Goal: Task Accomplishment & Management: Manage account settings

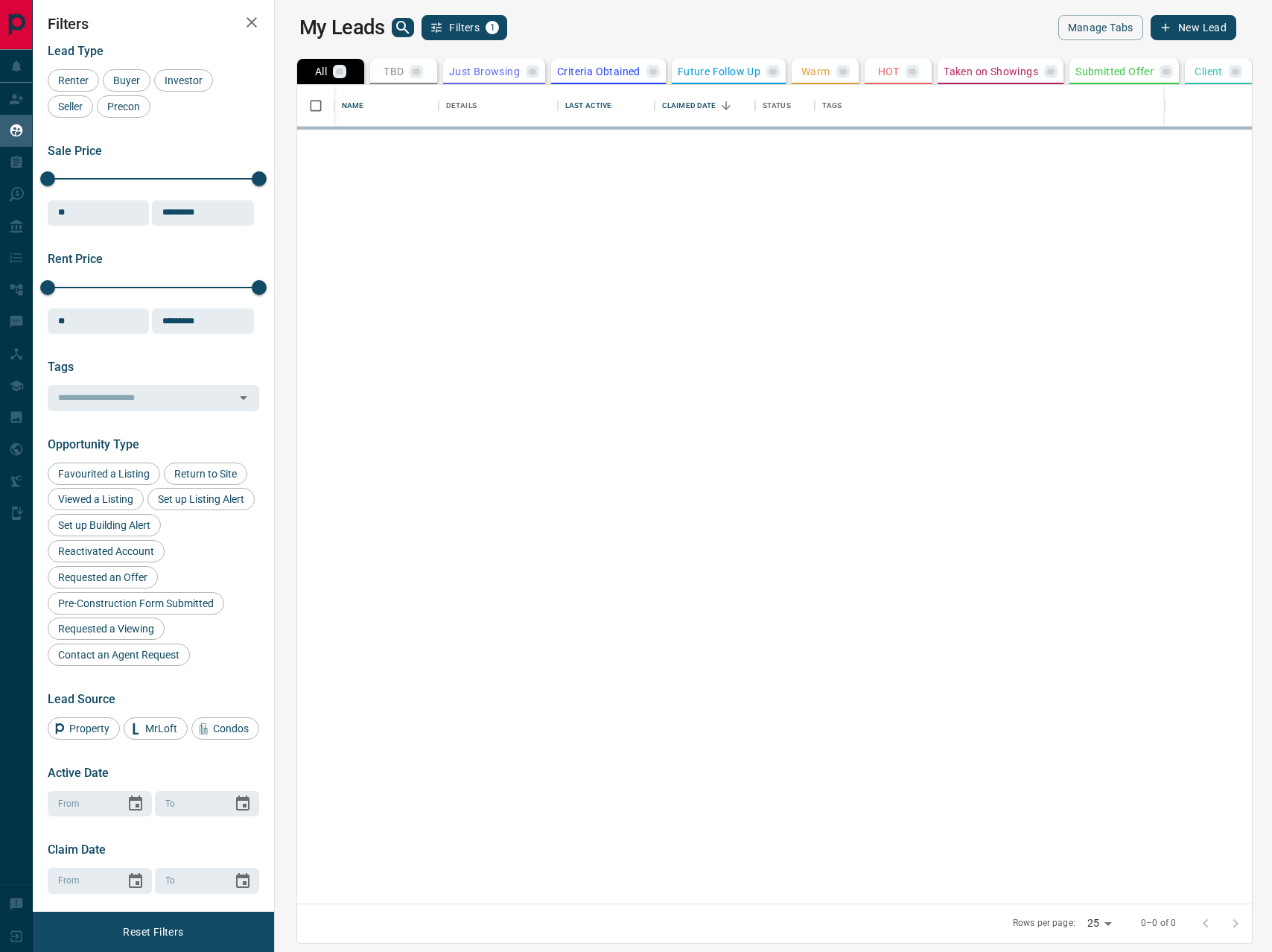
scroll to position [818, 991]
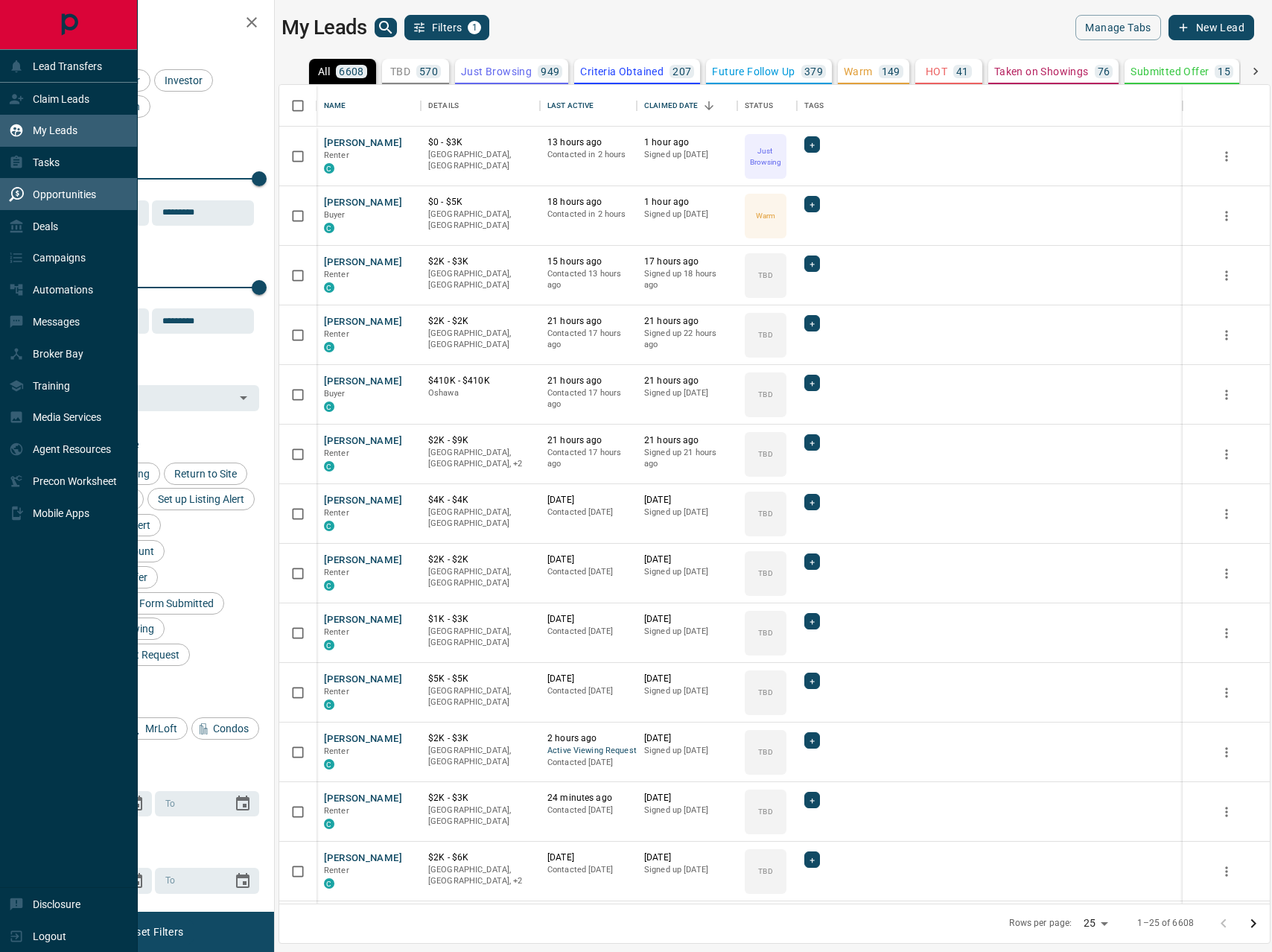
click at [85, 187] on div "Opportunities" at bounding box center [52, 194] width 87 height 24
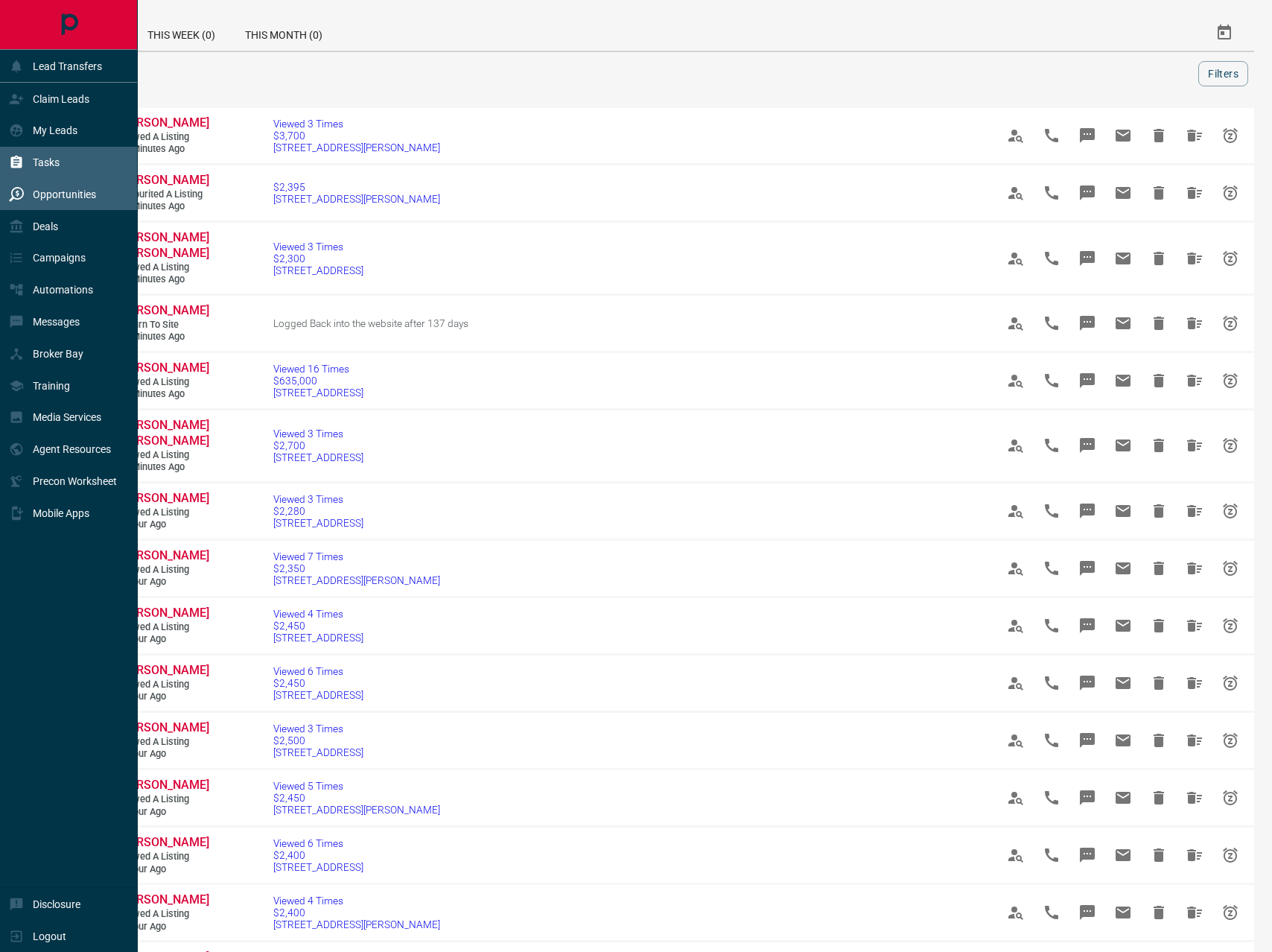
click at [46, 156] on p "Tasks" at bounding box center [46, 162] width 27 height 12
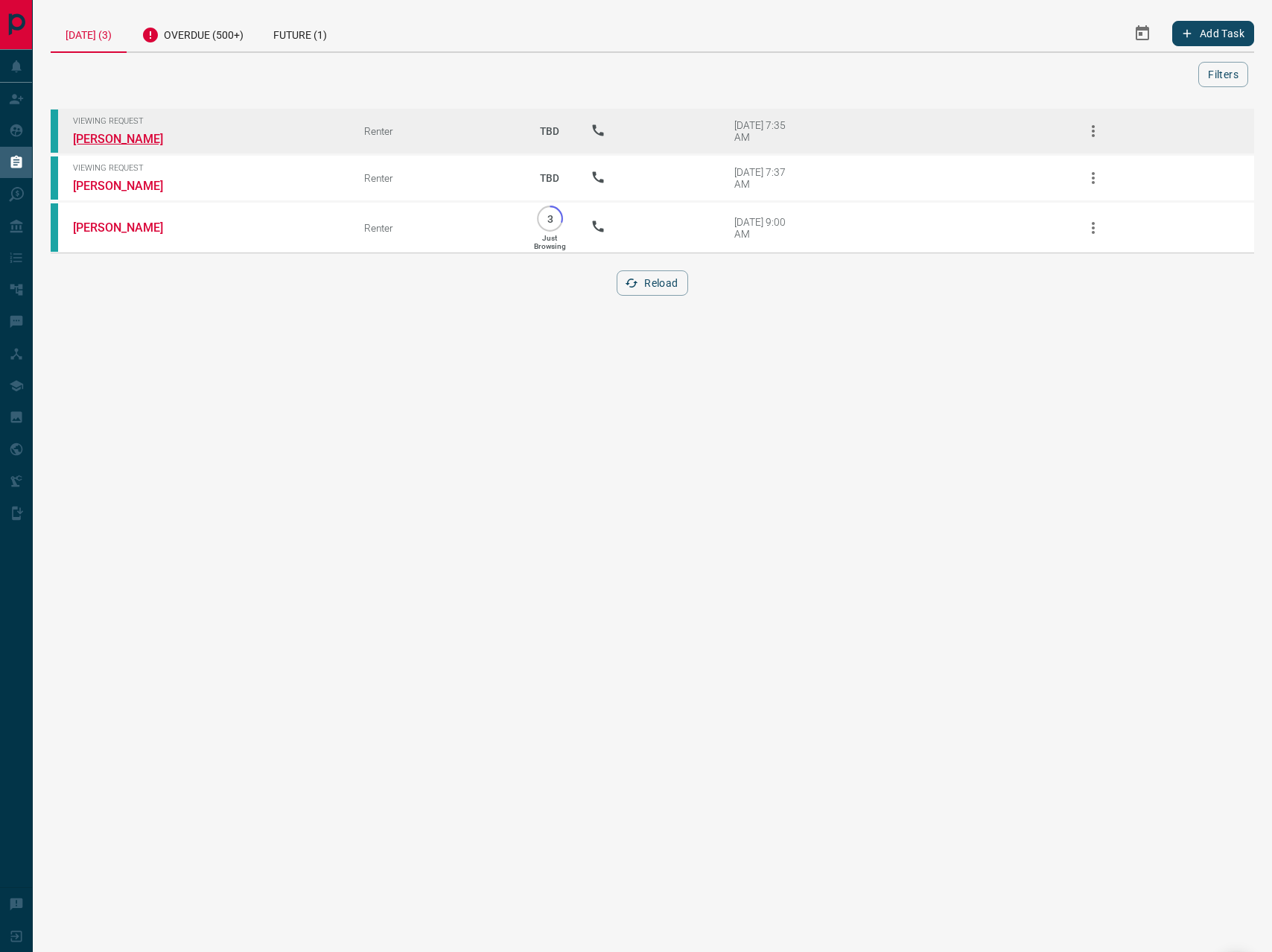
click at [154, 136] on link "[PERSON_NAME]" at bounding box center [129, 139] width 111 height 14
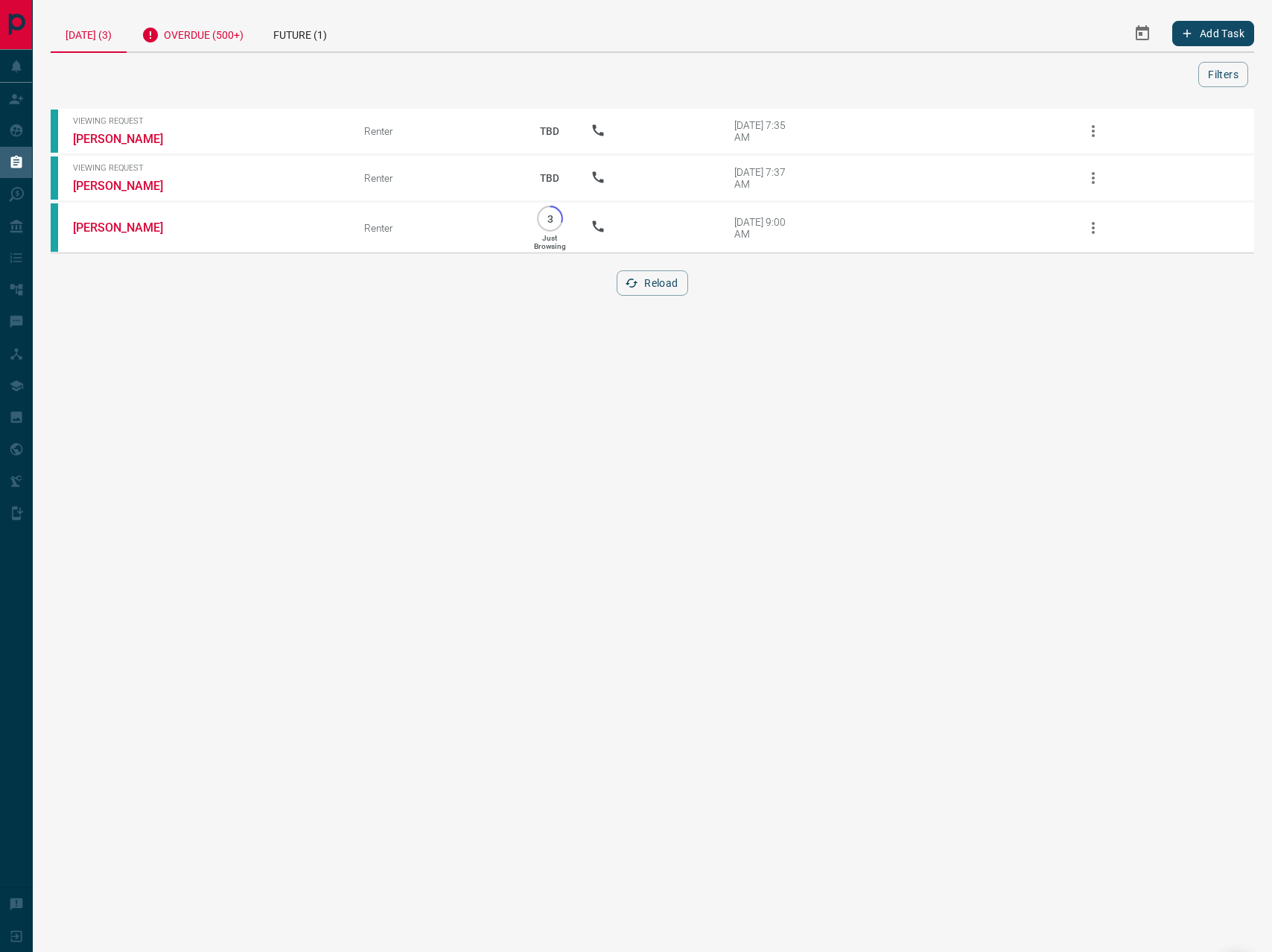
click at [191, 35] on div "Overdue (500+)" at bounding box center [192, 33] width 132 height 36
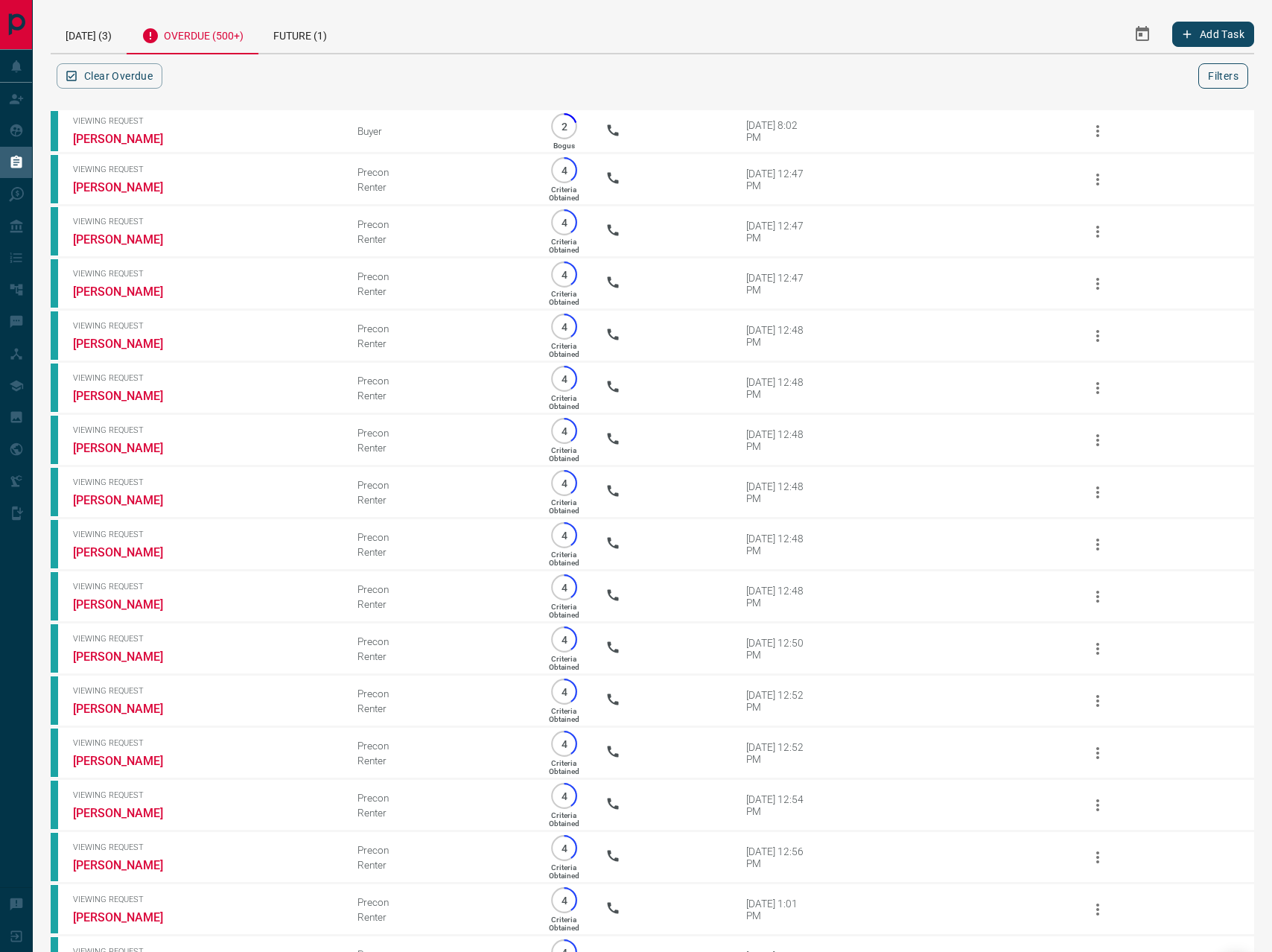
click at [1218, 68] on button "Filters" at bounding box center [1223, 75] width 50 height 25
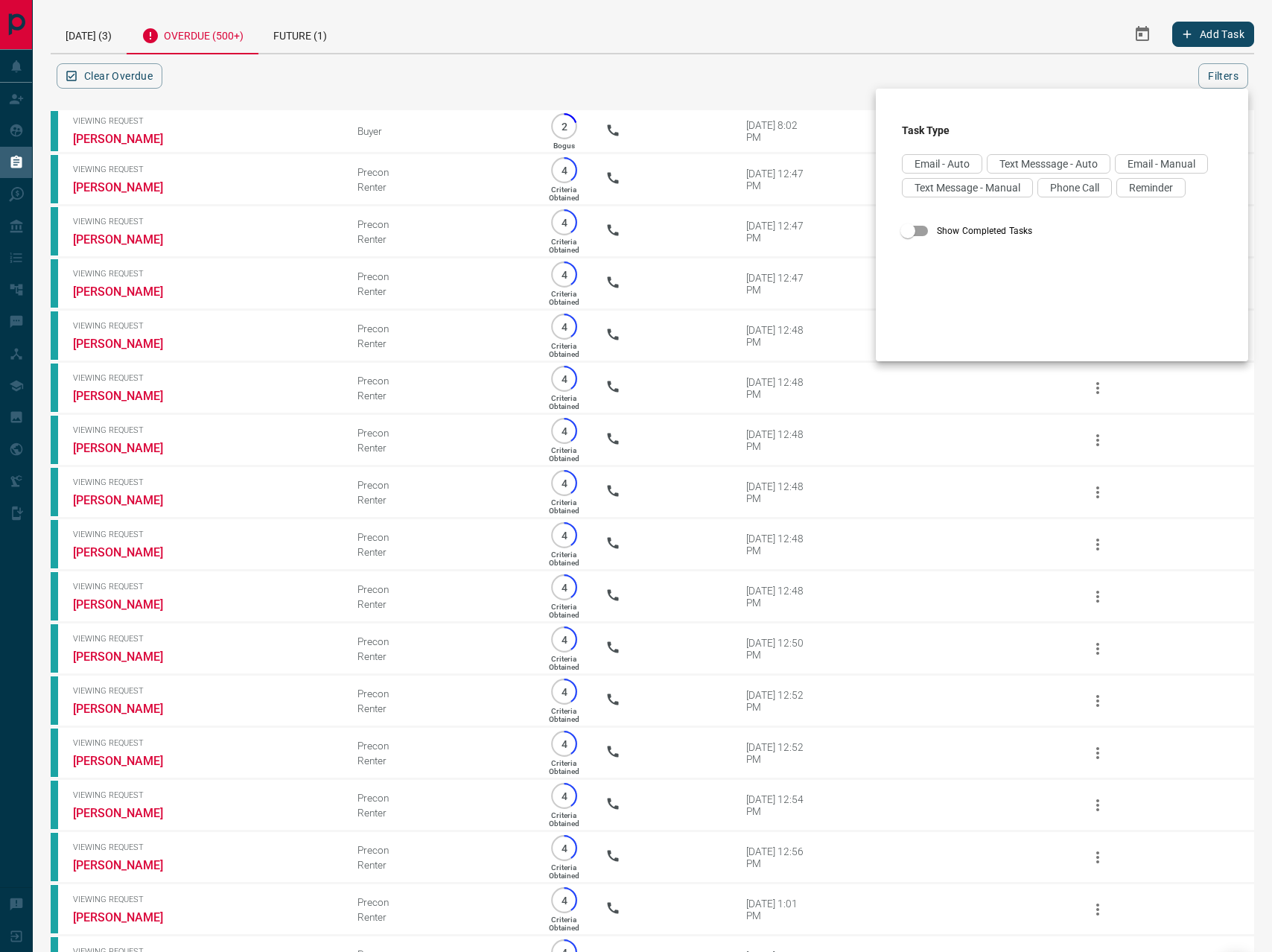
click at [1115, 25] on div at bounding box center [636, 476] width 1272 height 952
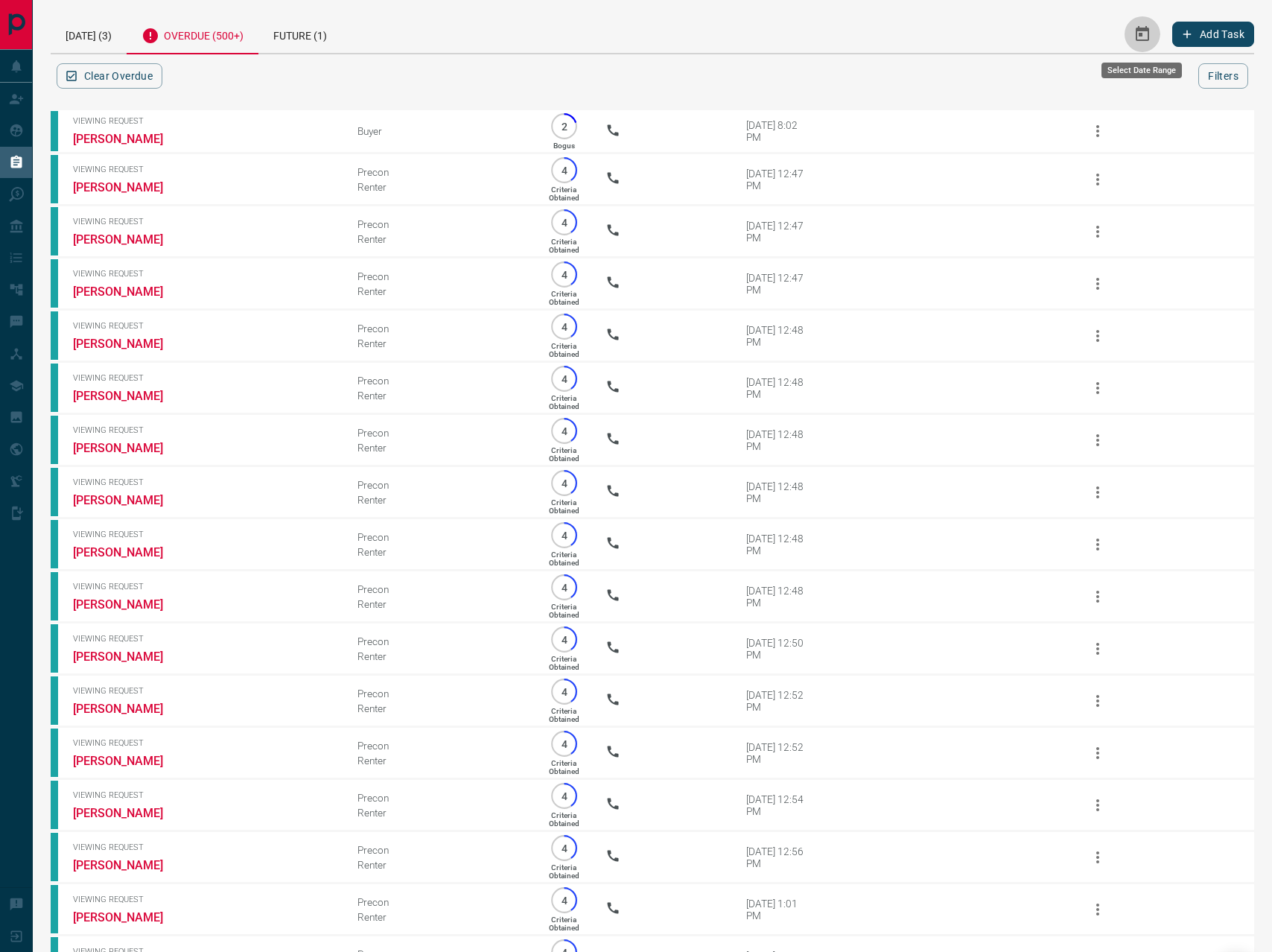
click at [1137, 35] on icon "Select Date Range" at bounding box center [1143, 33] width 14 height 15
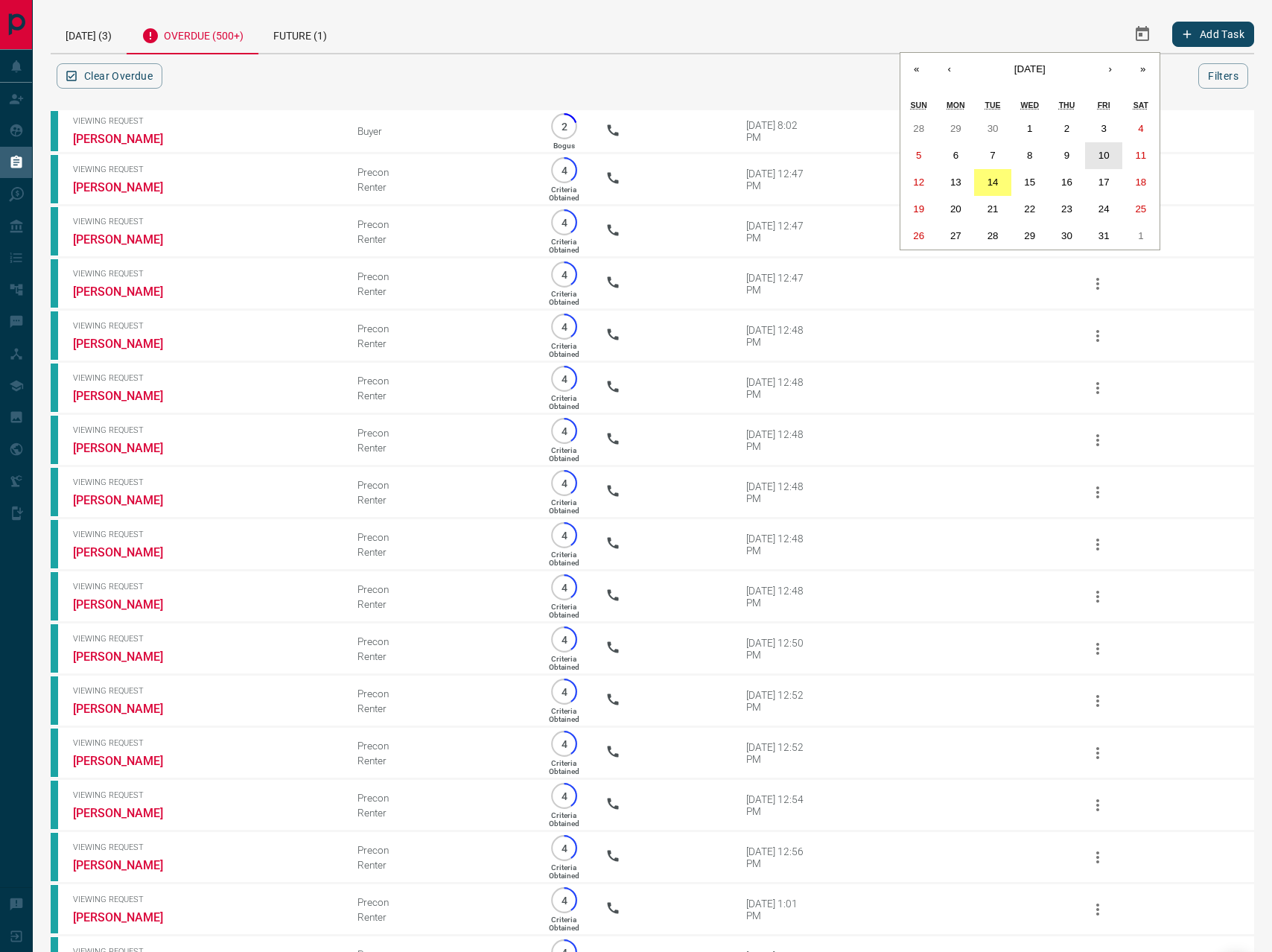
click at [1101, 152] on abbr "10" at bounding box center [1104, 154] width 11 height 11
click at [995, 179] on abbr "14" at bounding box center [992, 182] width 11 height 11
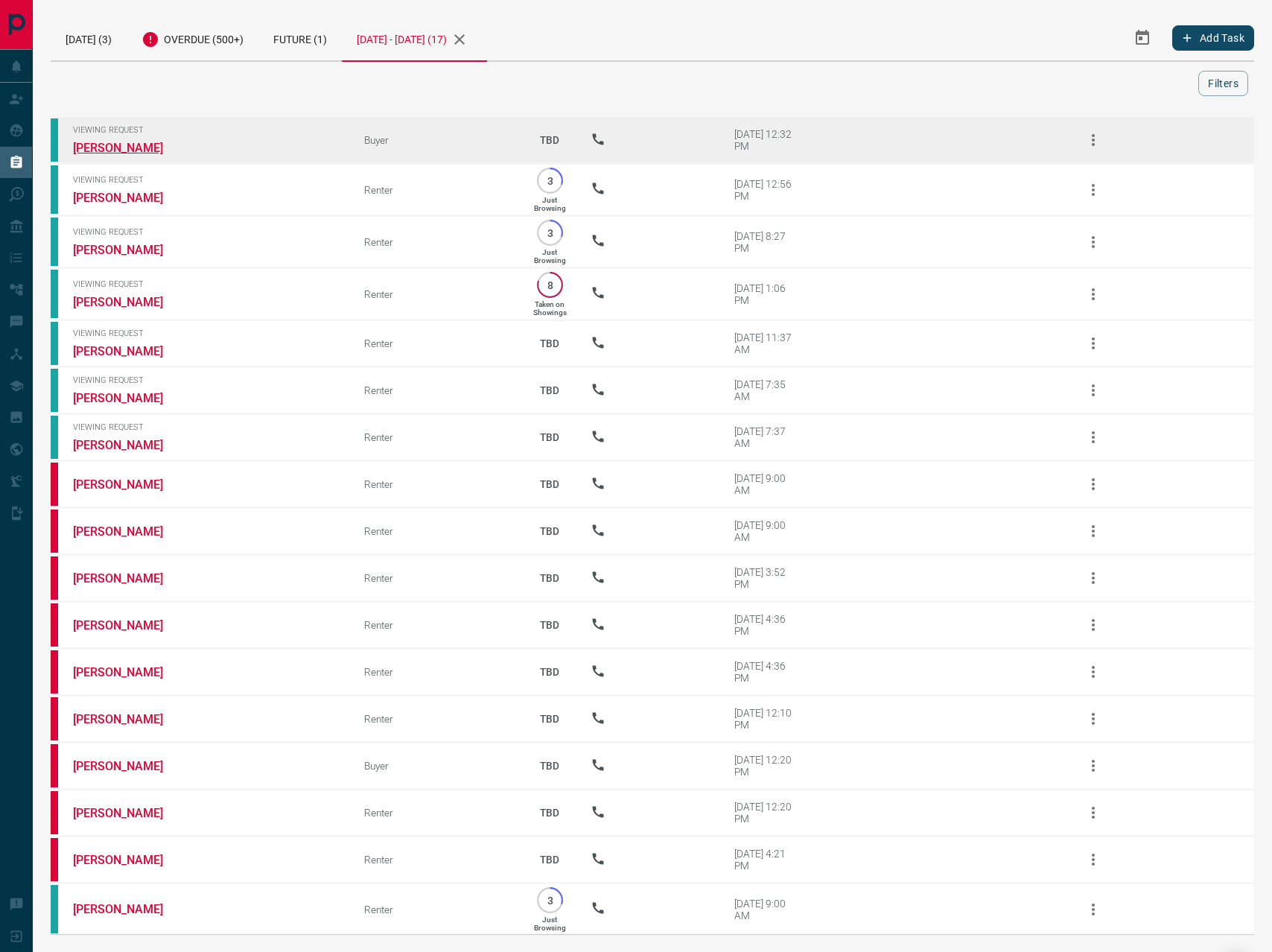
click at [98, 144] on link "[PERSON_NAME]" at bounding box center [129, 148] width 111 height 14
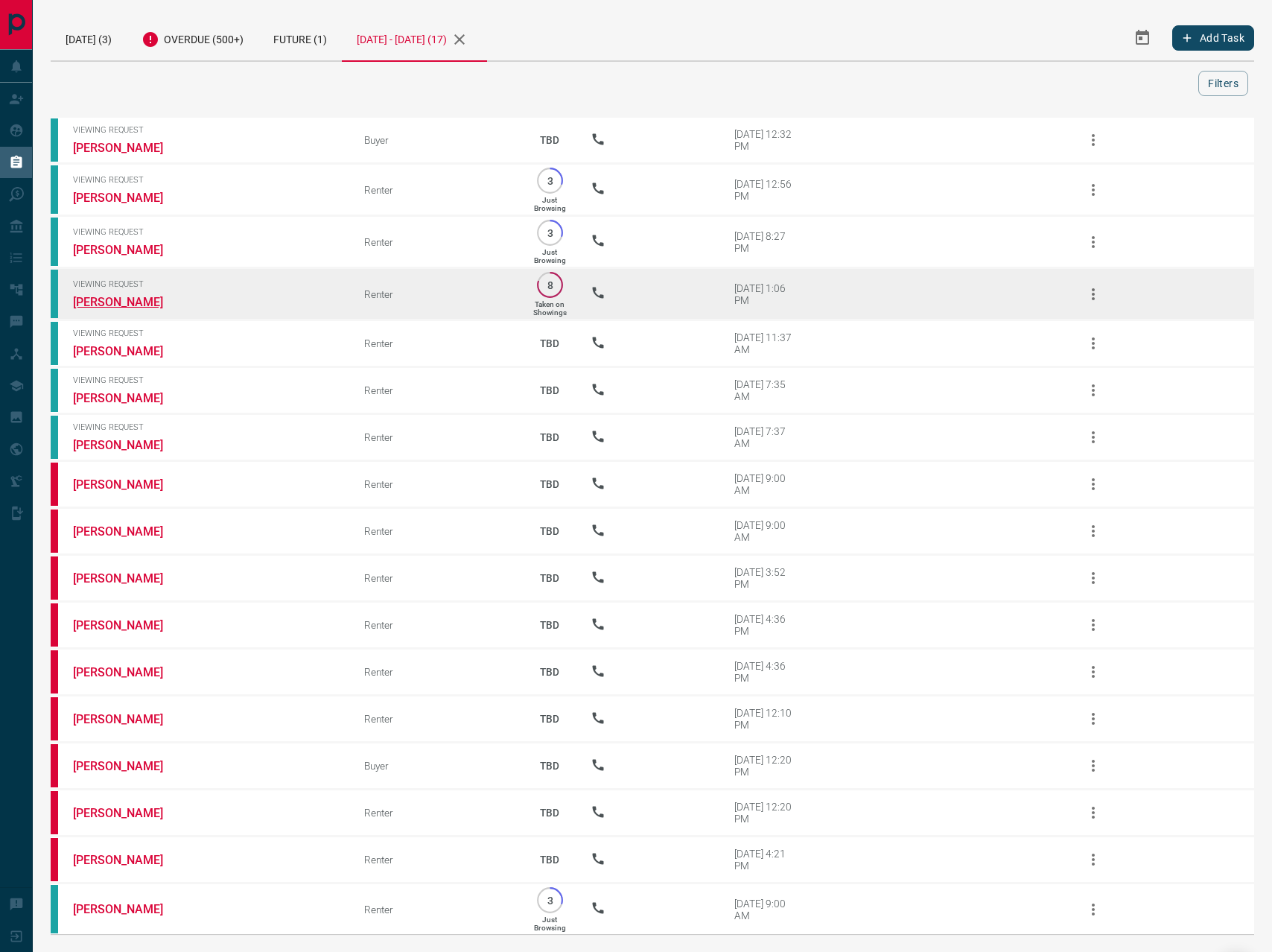
click at [100, 302] on link "[PERSON_NAME]" at bounding box center [129, 302] width 111 height 14
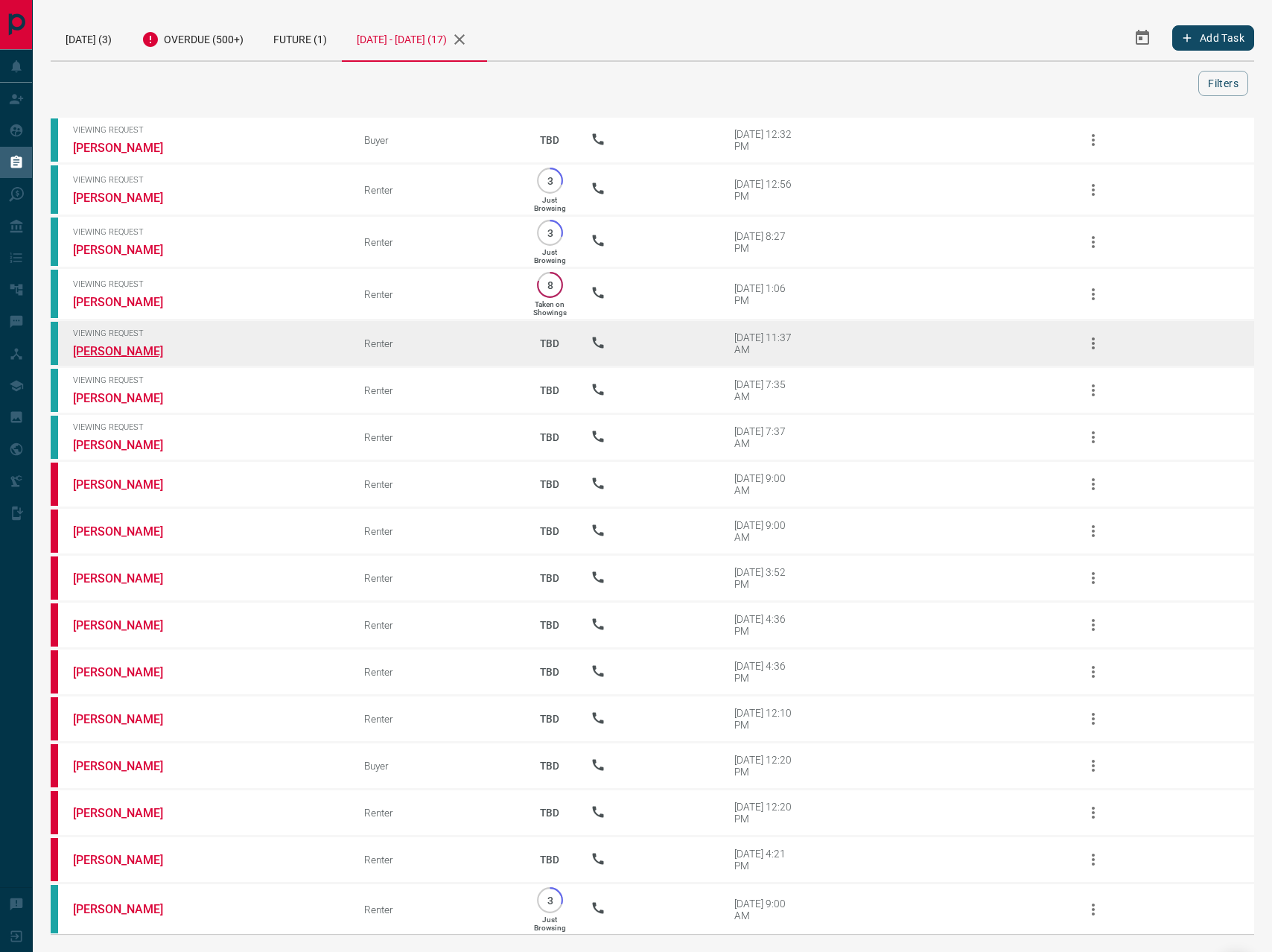
click at [91, 350] on link "[PERSON_NAME]" at bounding box center [129, 351] width 111 height 14
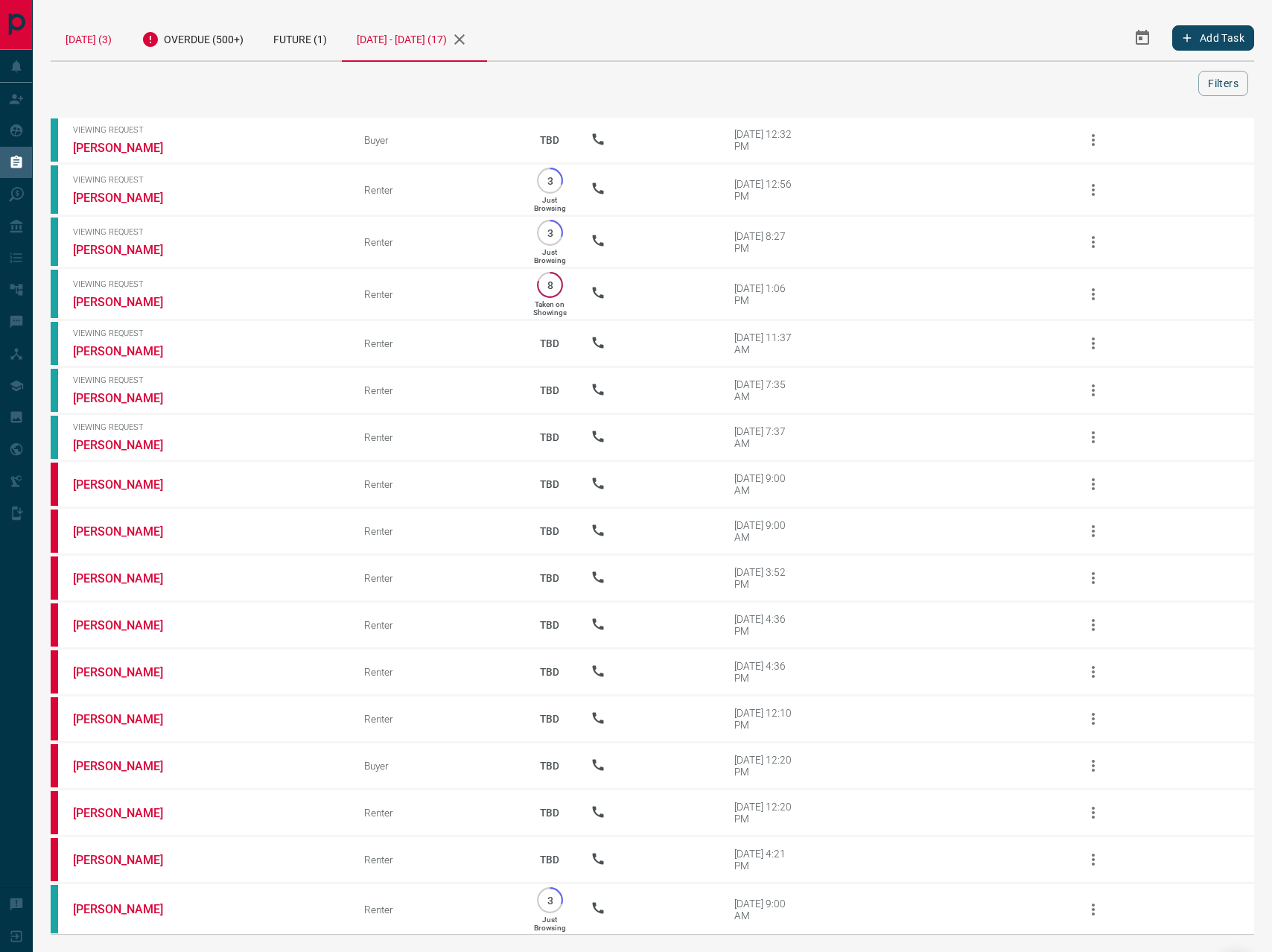
click at [103, 39] on div "[DATE] (3)" at bounding box center [89, 37] width 76 height 46
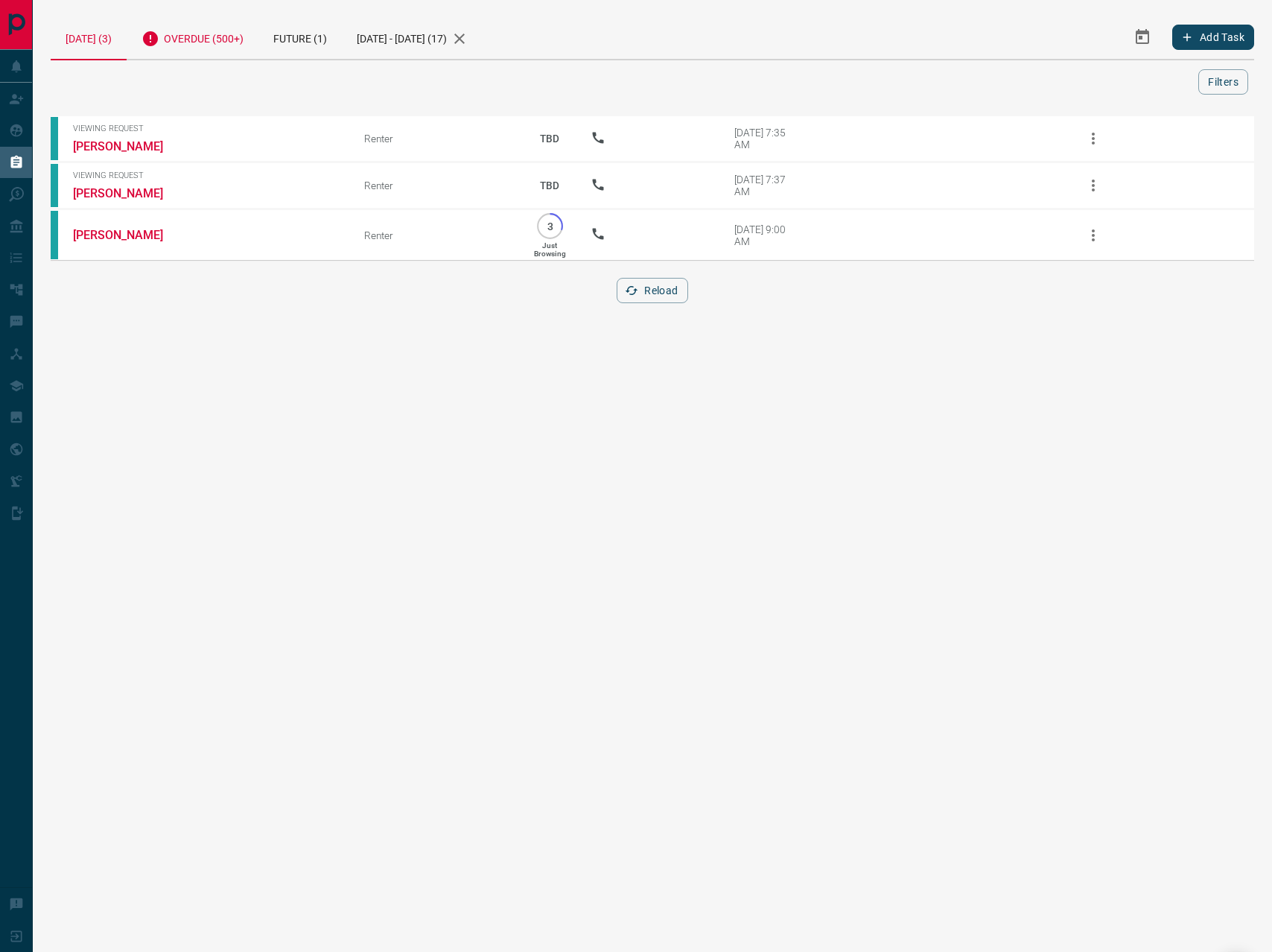
click at [214, 41] on div "Overdue (500+)" at bounding box center [192, 36] width 132 height 44
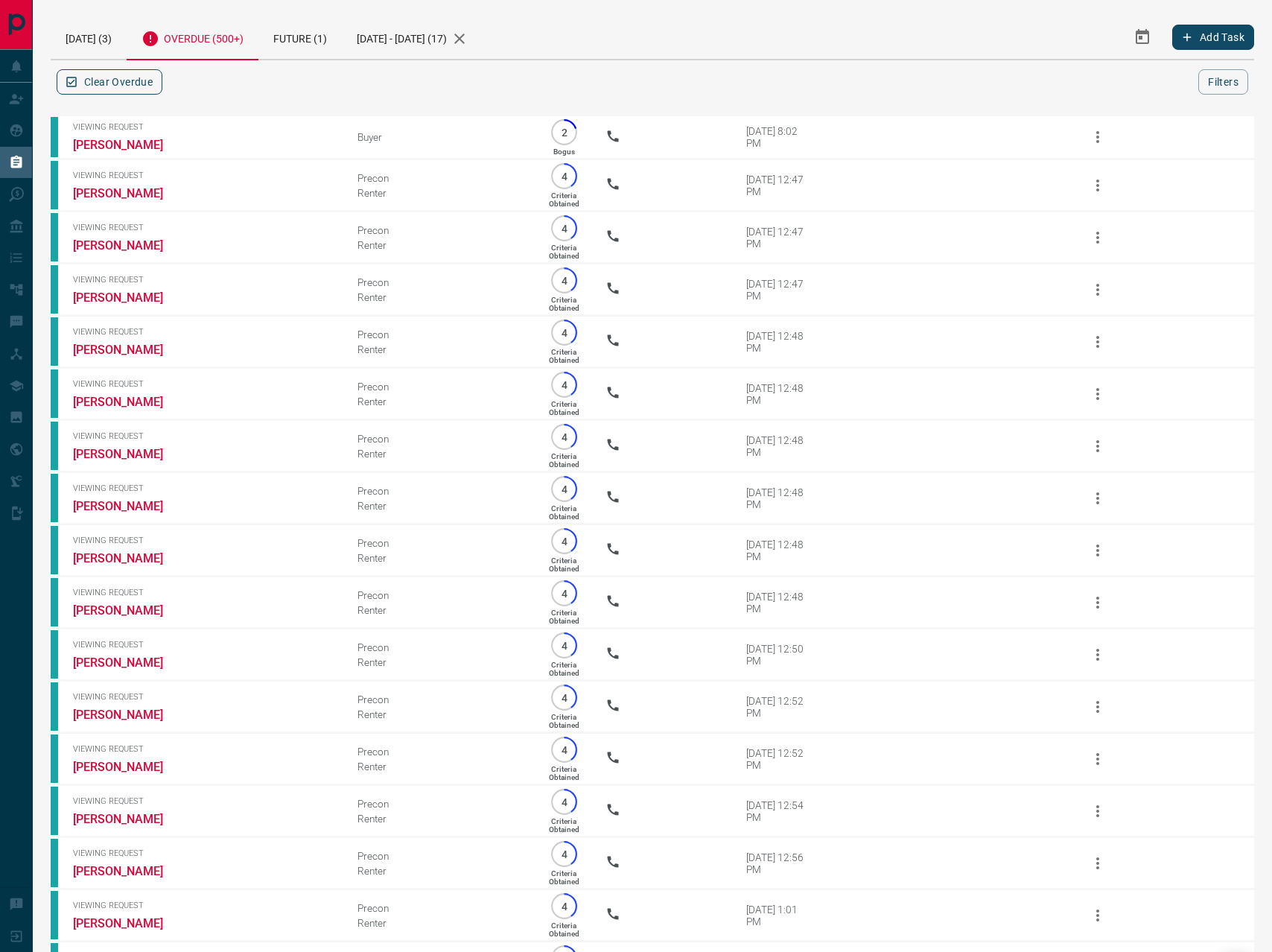
click at [110, 77] on button "Clear Overdue" at bounding box center [110, 81] width 106 height 25
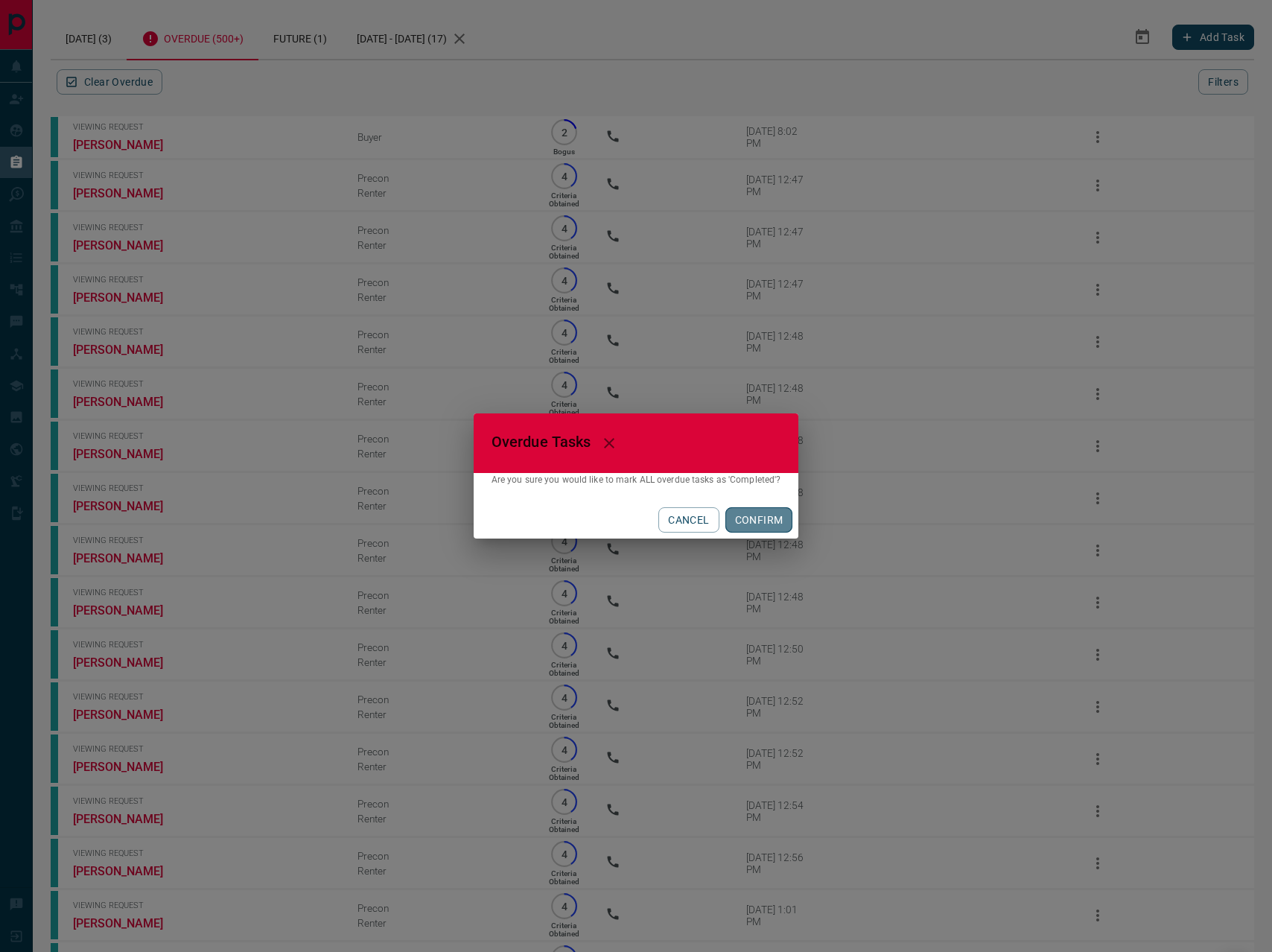
click at [759, 511] on button "CONFIRM" at bounding box center [759, 520] width 68 height 25
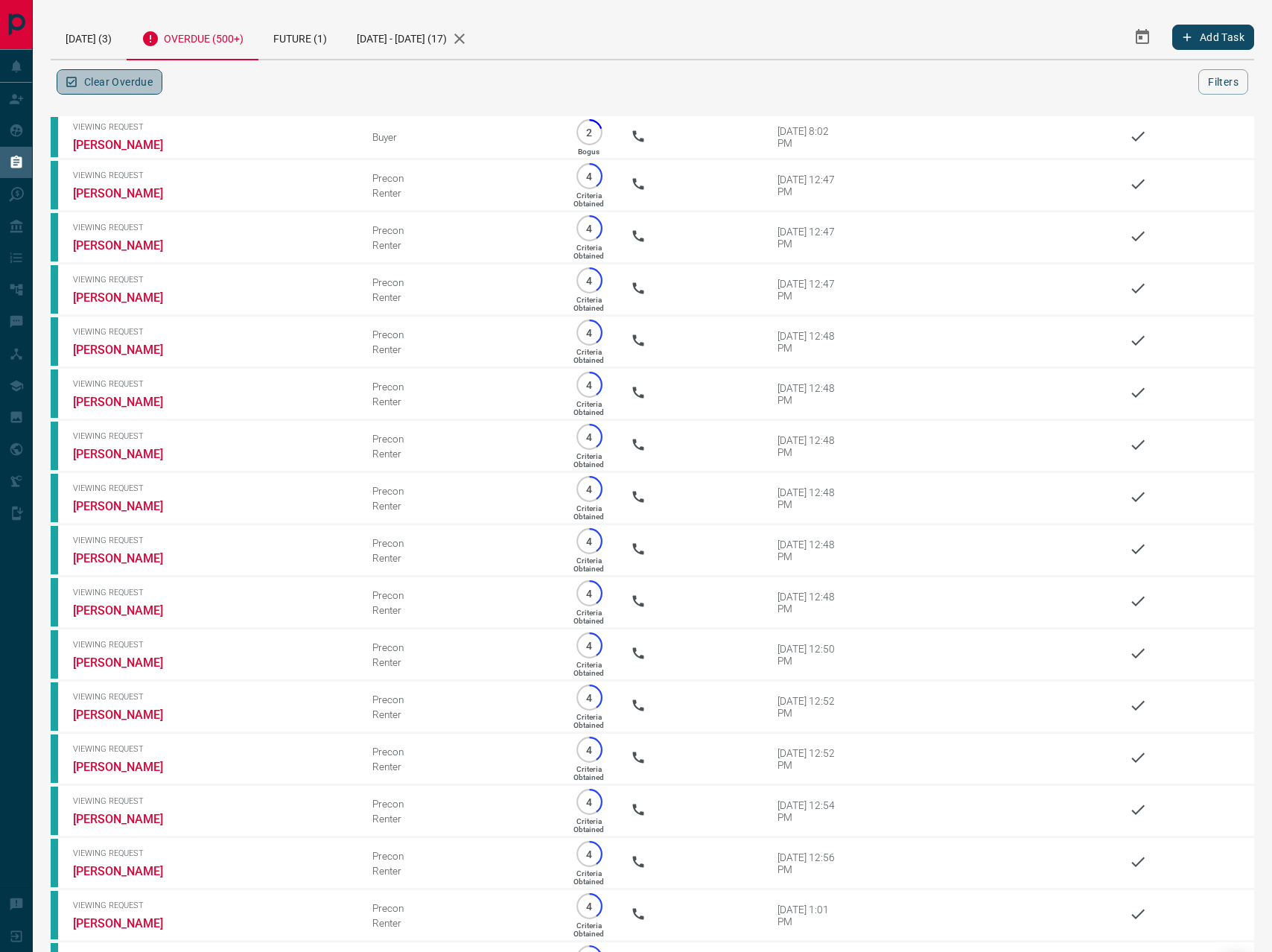
click at [137, 72] on button "Clear Overdue" at bounding box center [110, 81] width 106 height 25
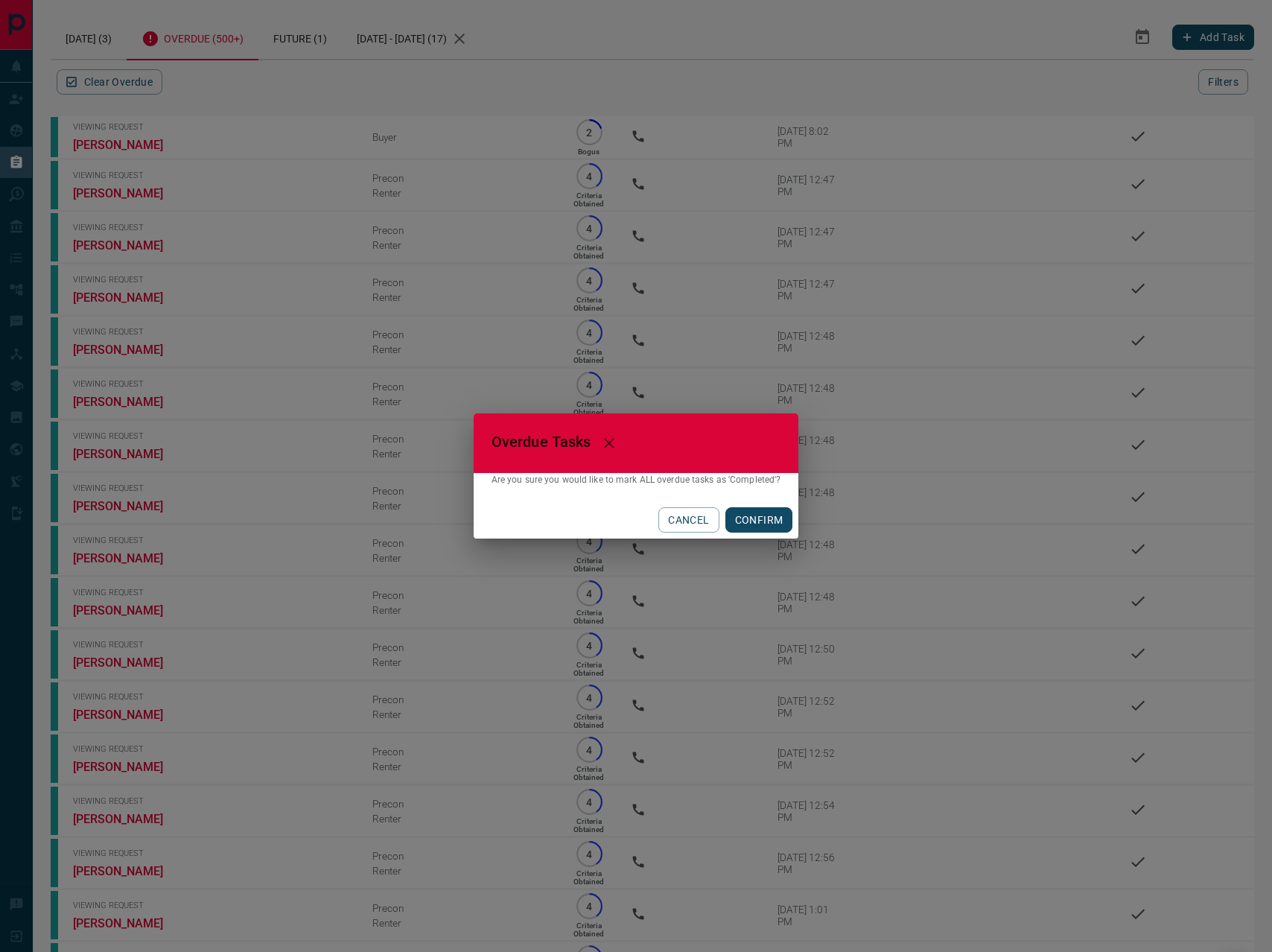
click at [771, 525] on button "CONFIRM" at bounding box center [759, 520] width 68 height 25
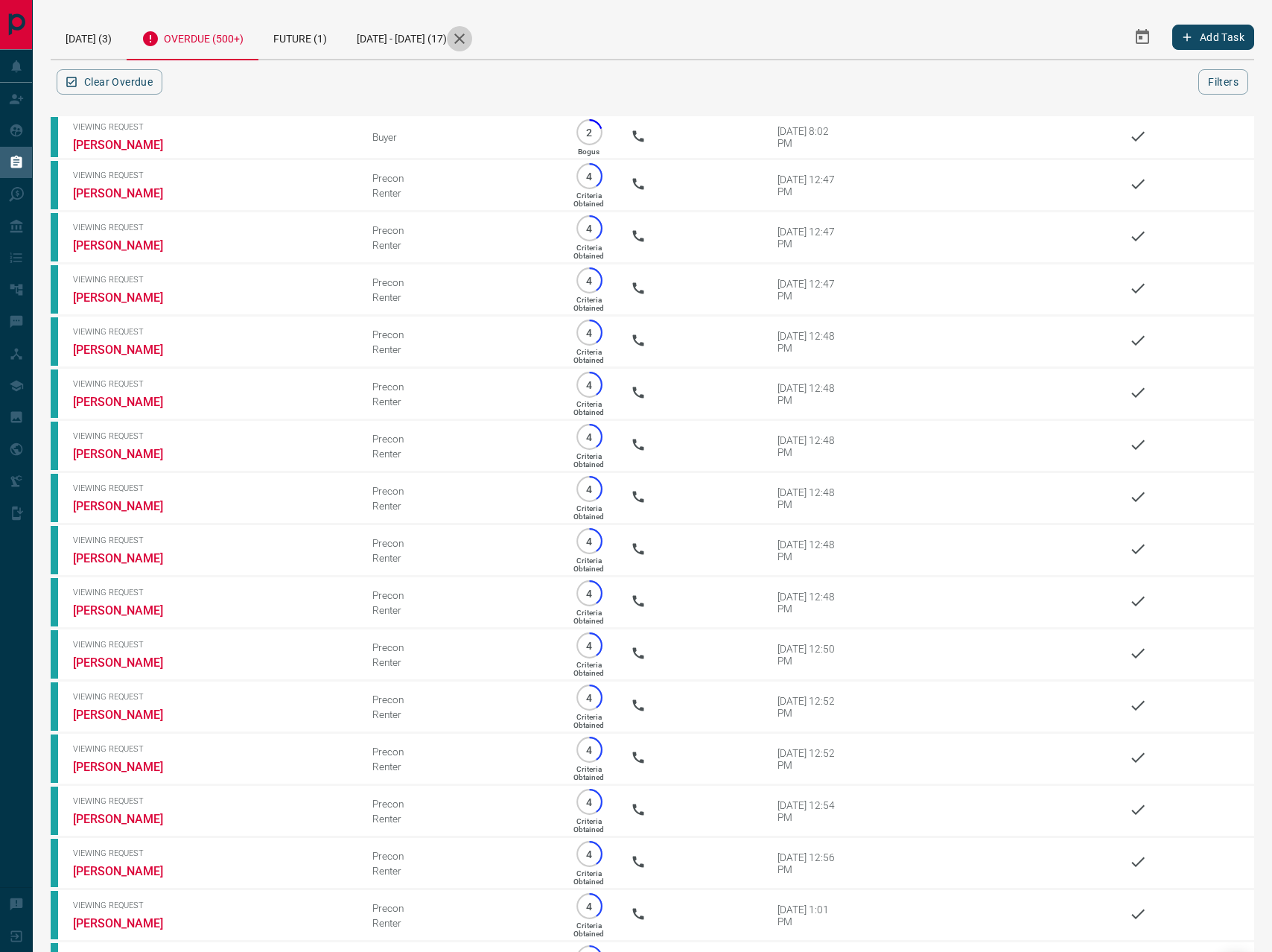
click at [469, 33] on icon "button" at bounding box center [459, 39] width 18 height 18
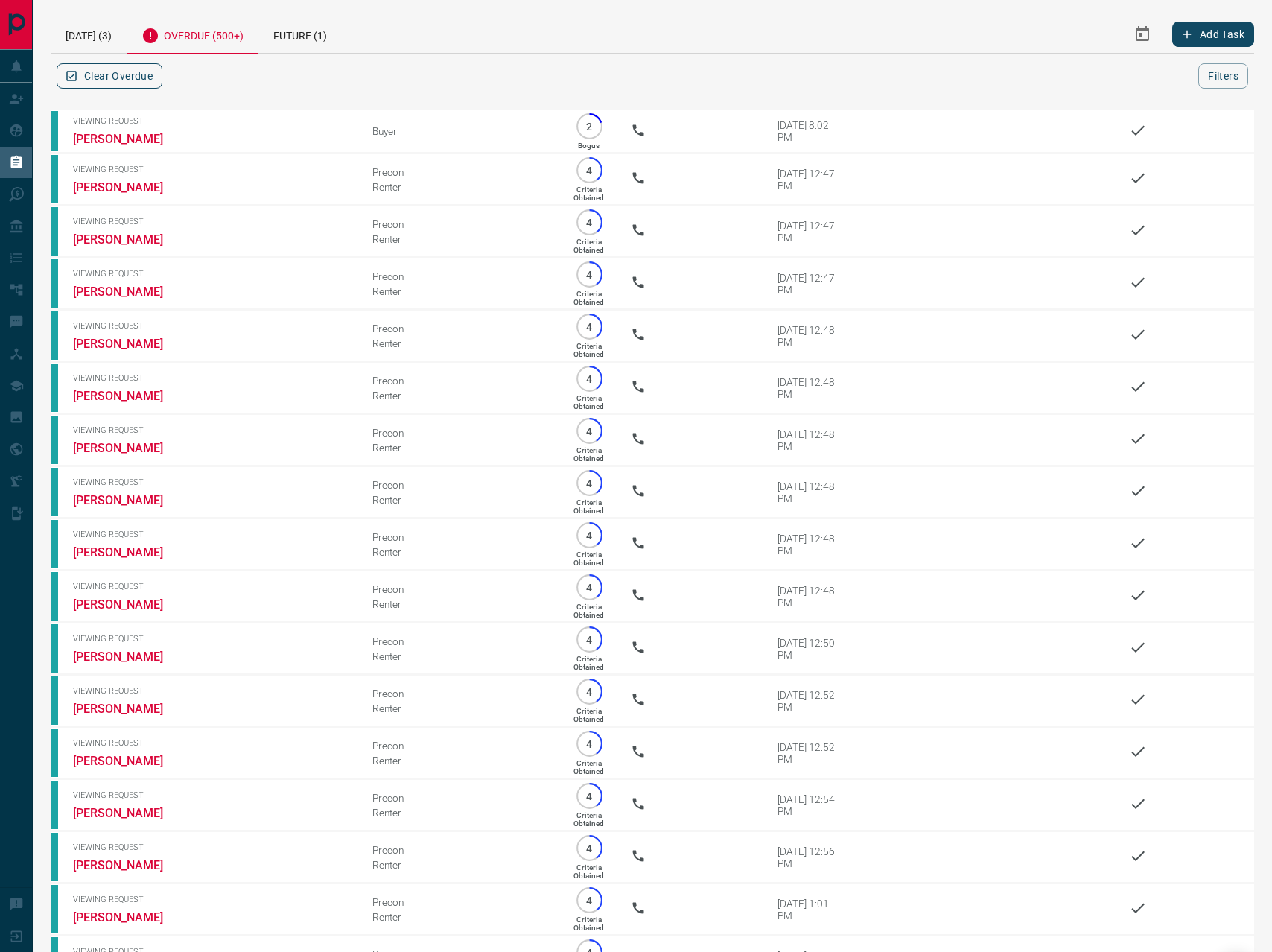
click at [119, 78] on button "Clear Overdue" at bounding box center [110, 75] width 106 height 25
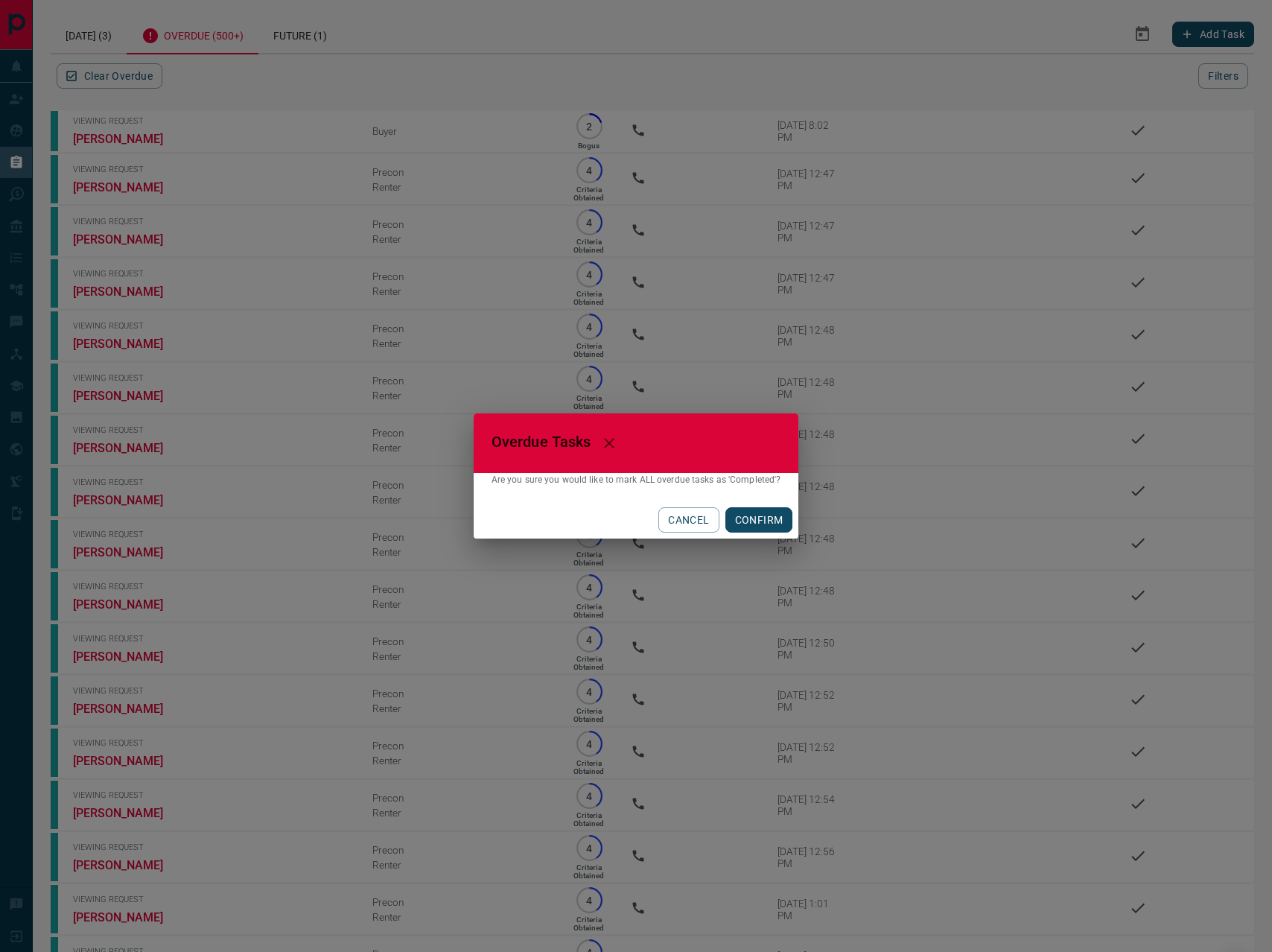
click at [770, 518] on button "CONFIRM" at bounding box center [759, 520] width 68 height 25
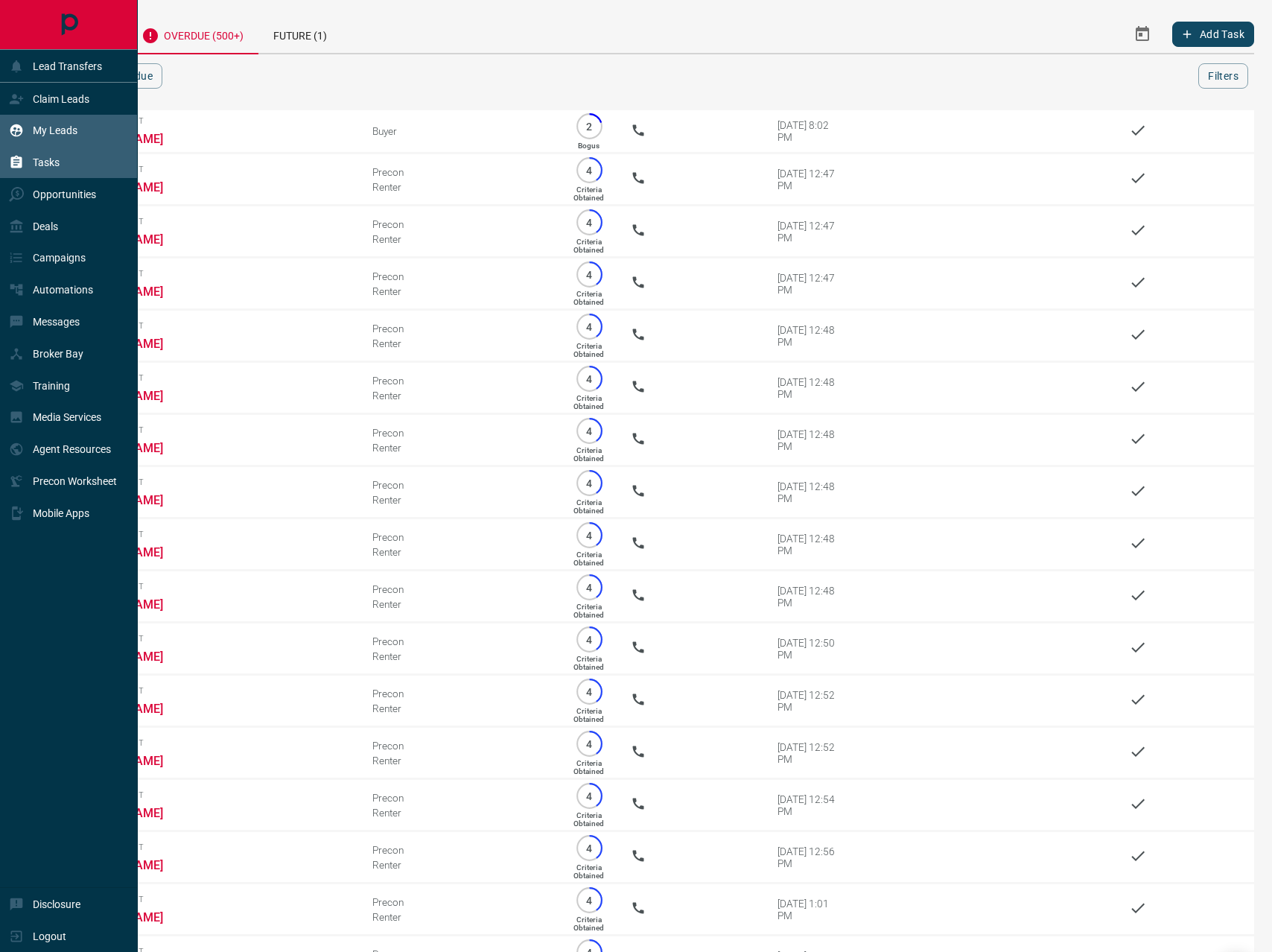
click at [36, 138] on div "My Leads" at bounding box center [42, 130] width 68 height 24
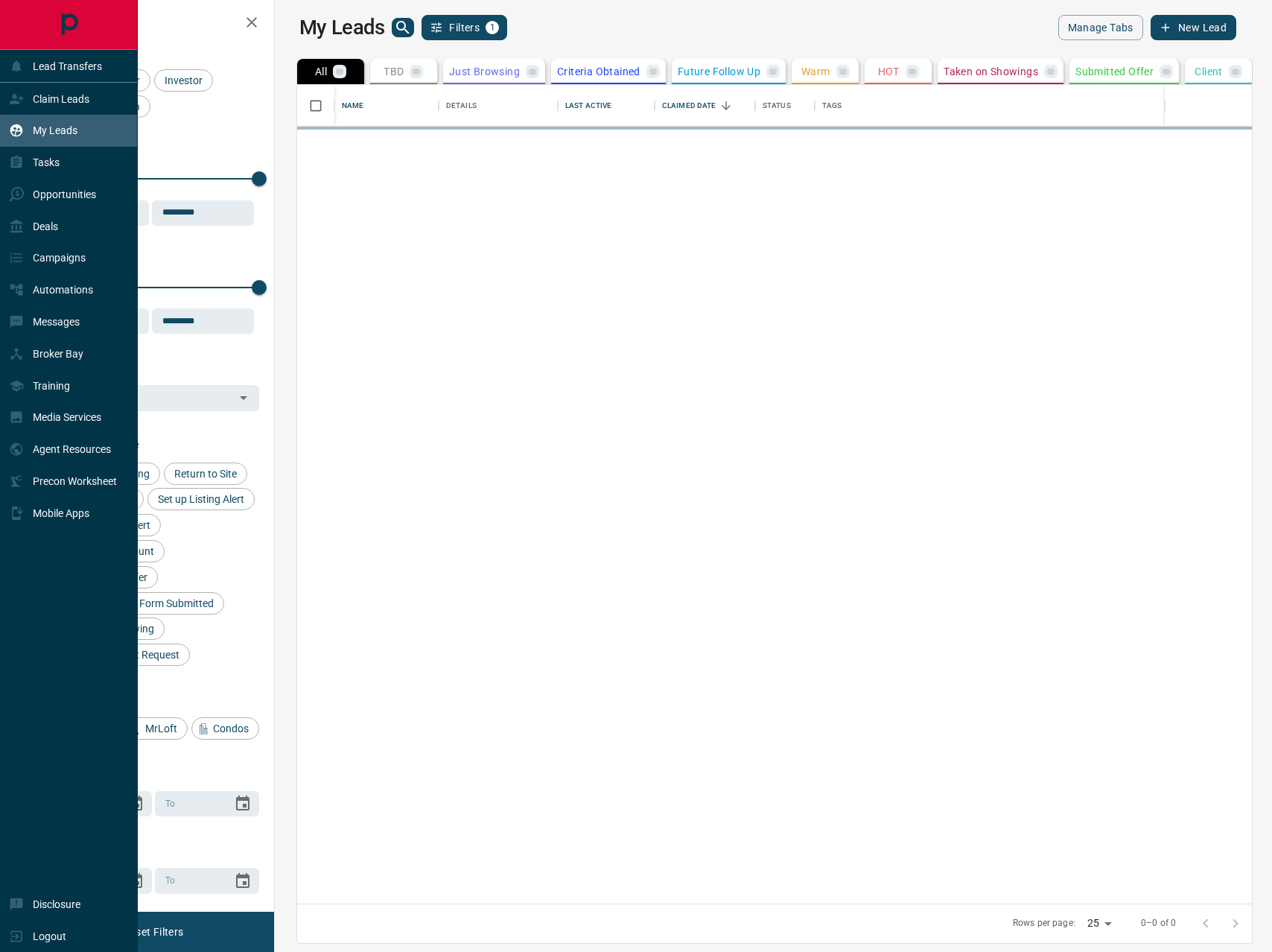
scroll to position [818, 991]
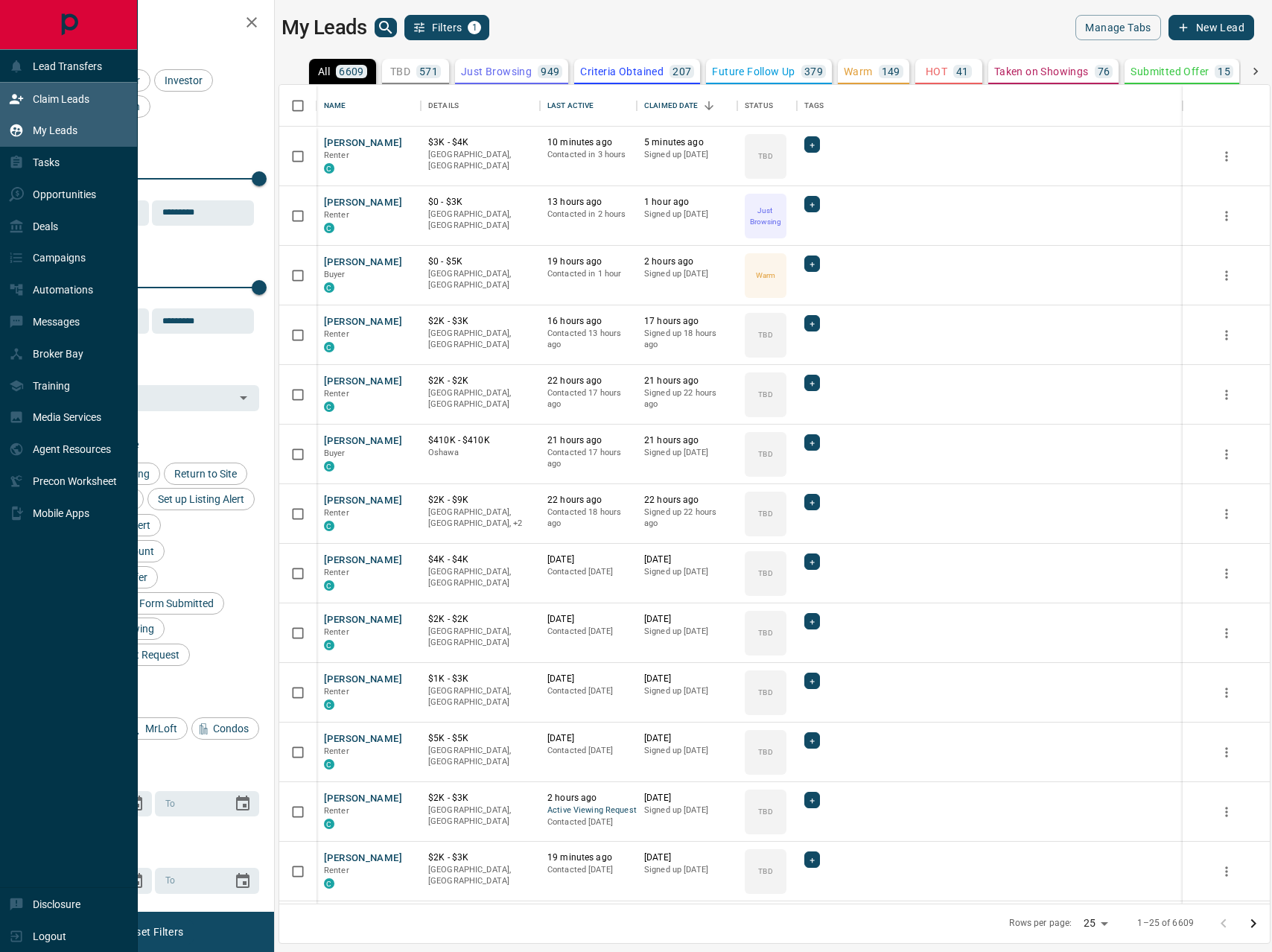
click at [56, 100] on p "Claim Leads" at bounding box center [61, 99] width 57 height 12
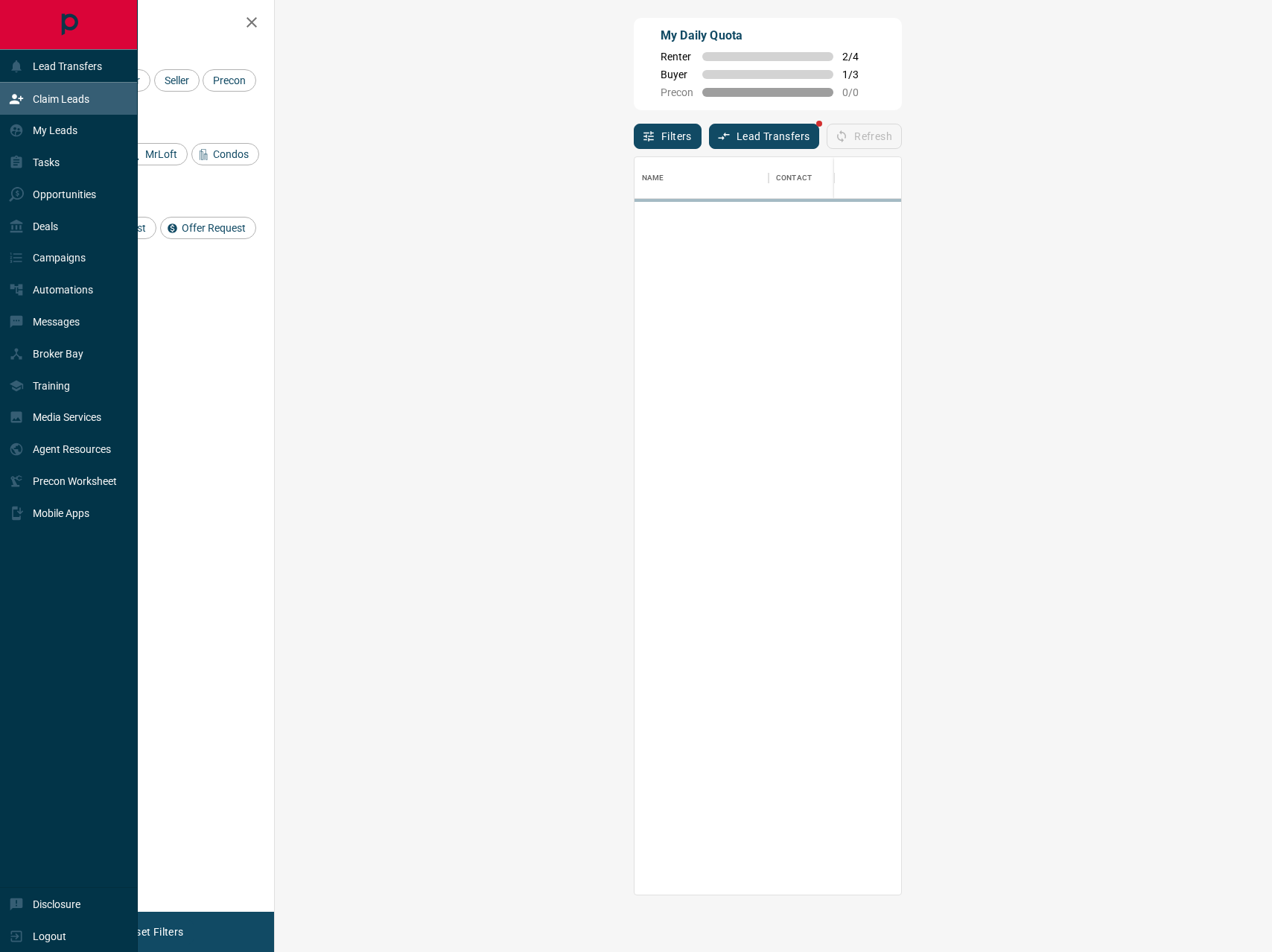
scroll to position [738, 965]
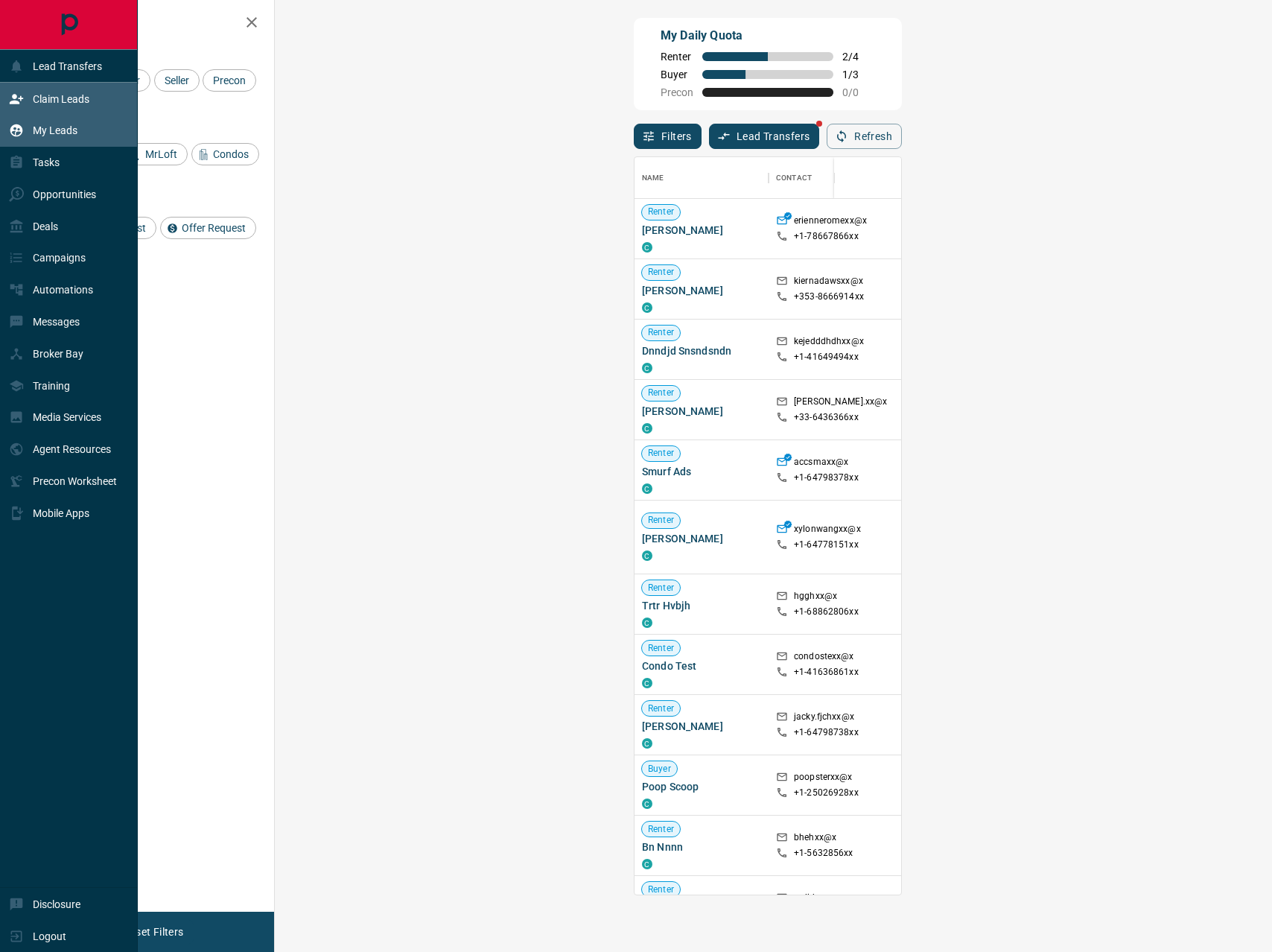
click at [74, 131] on p "My Leads" at bounding box center [55, 130] width 45 height 12
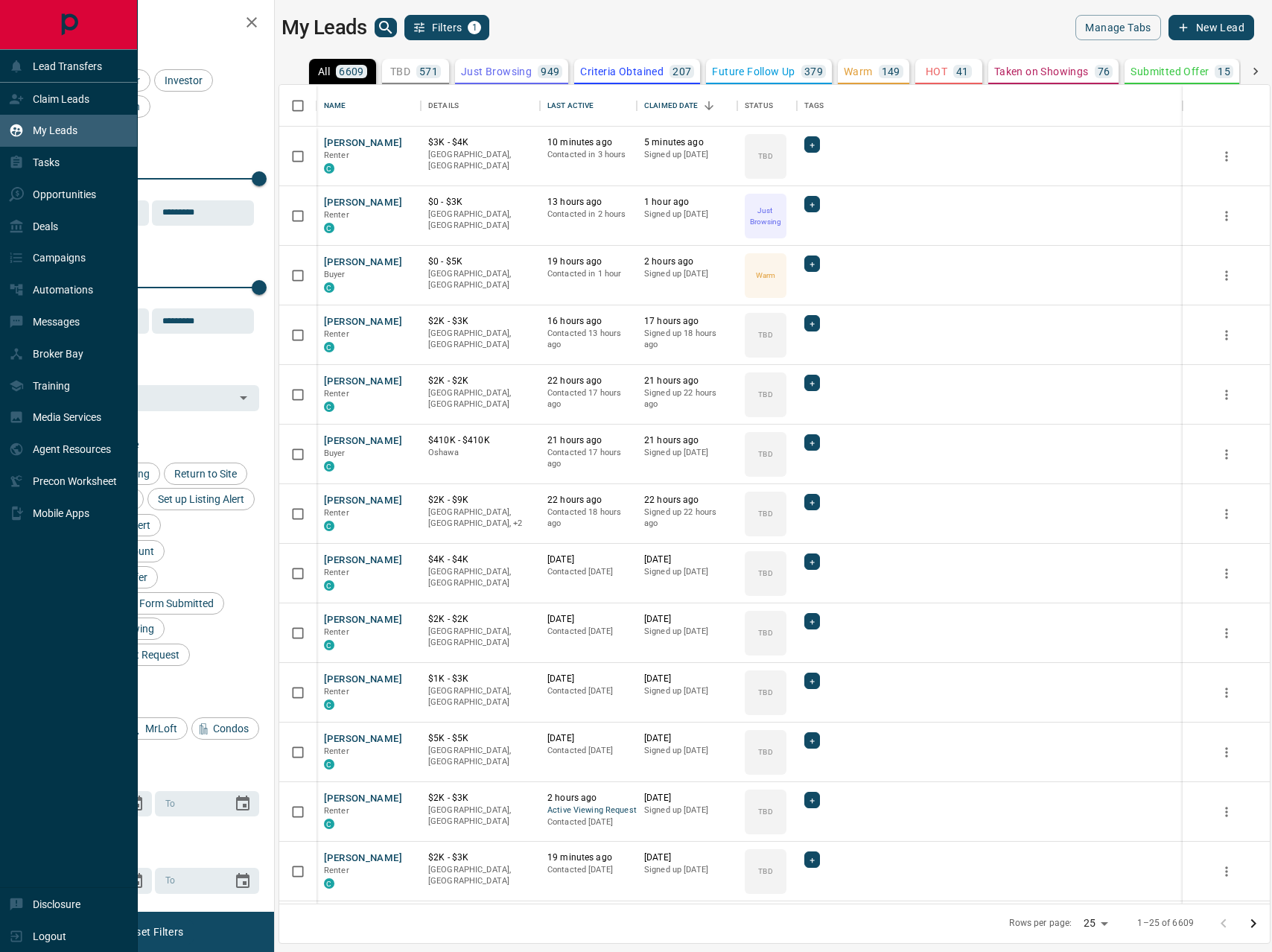
scroll to position [818, 991]
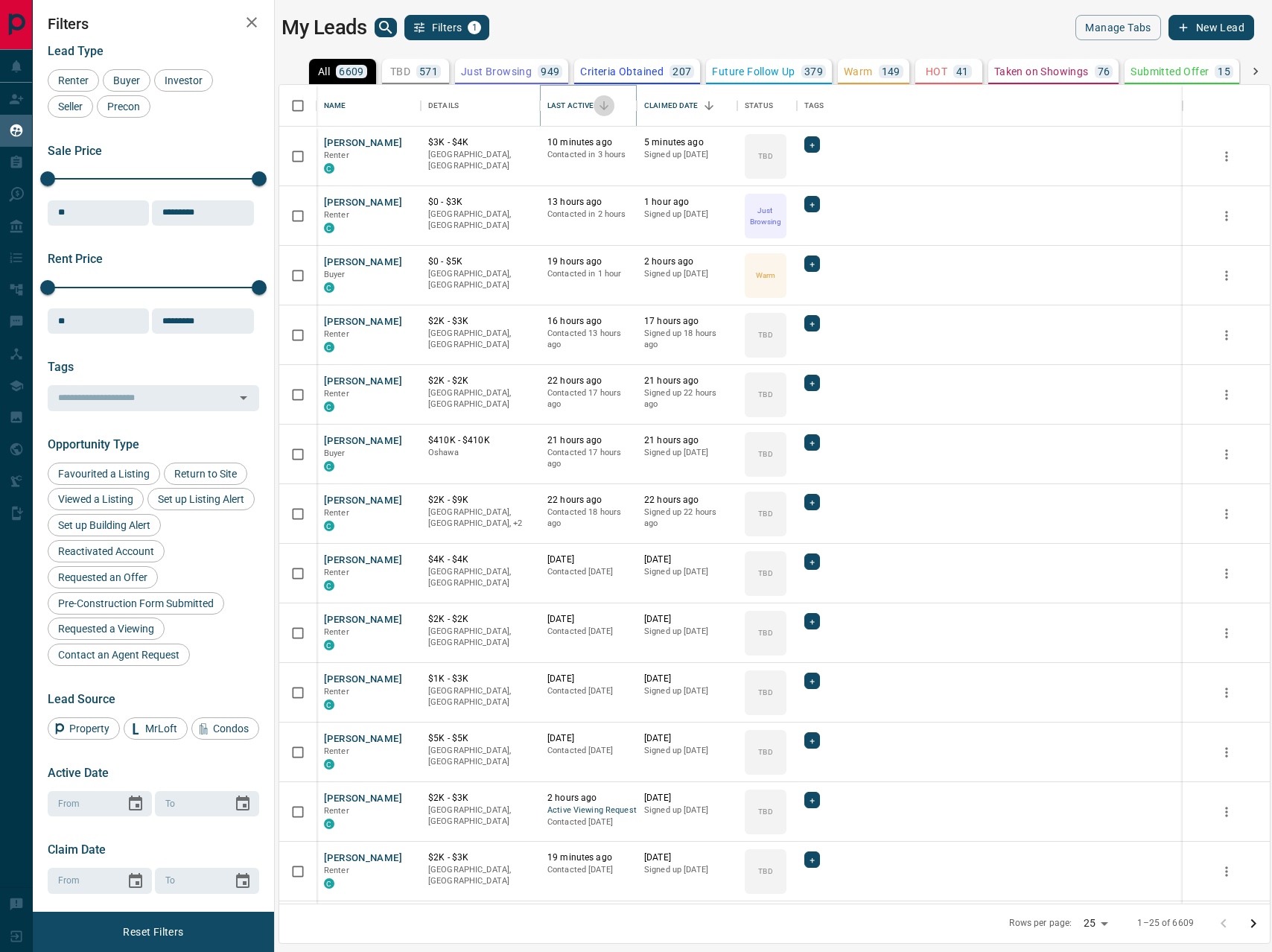
click at [606, 99] on icon "Sort" at bounding box center [604, 106] width 14 height 14
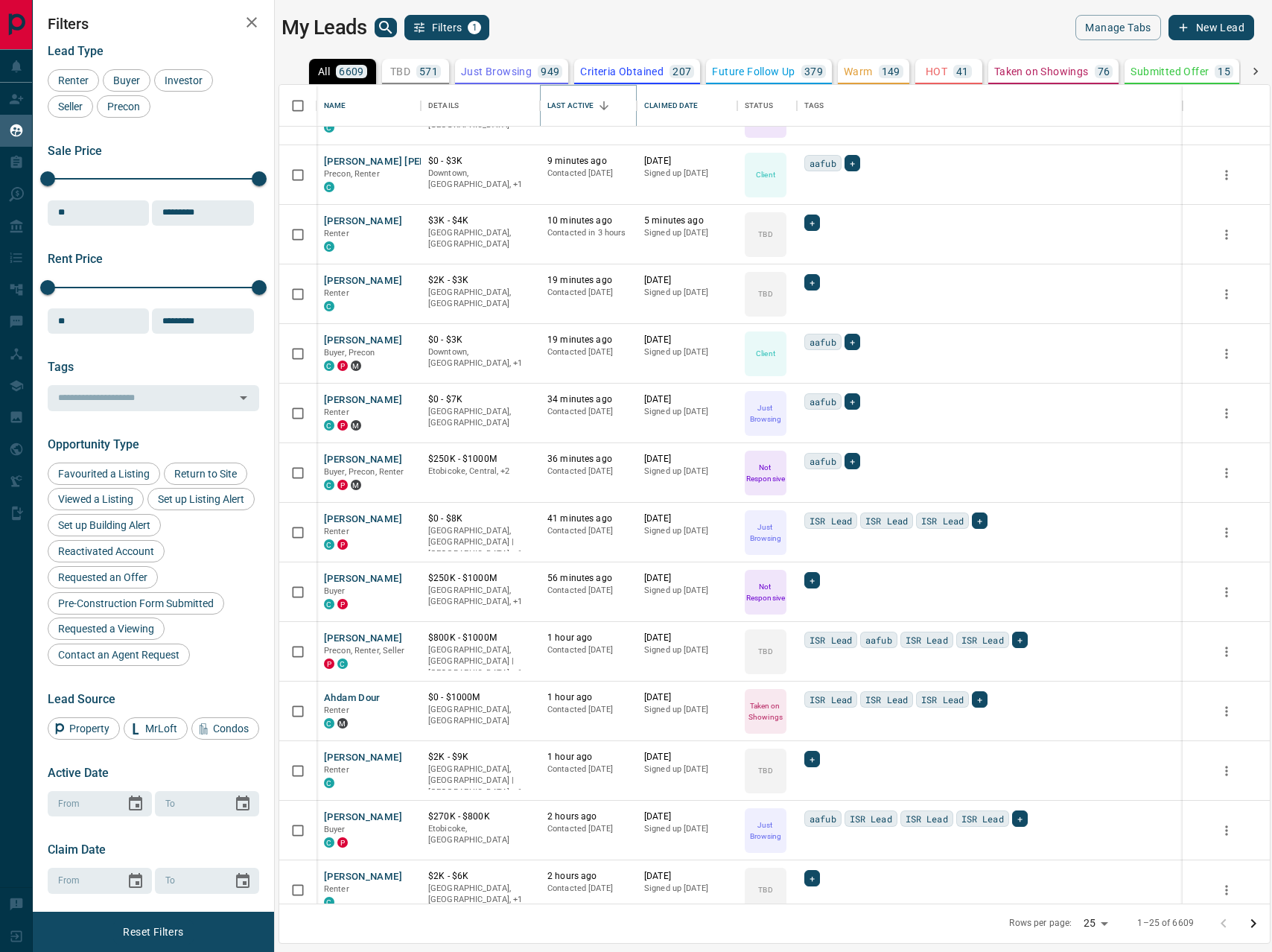
scroll to position [290, 0]
